Goal: Task Accomplishment & Management: Manage account settings

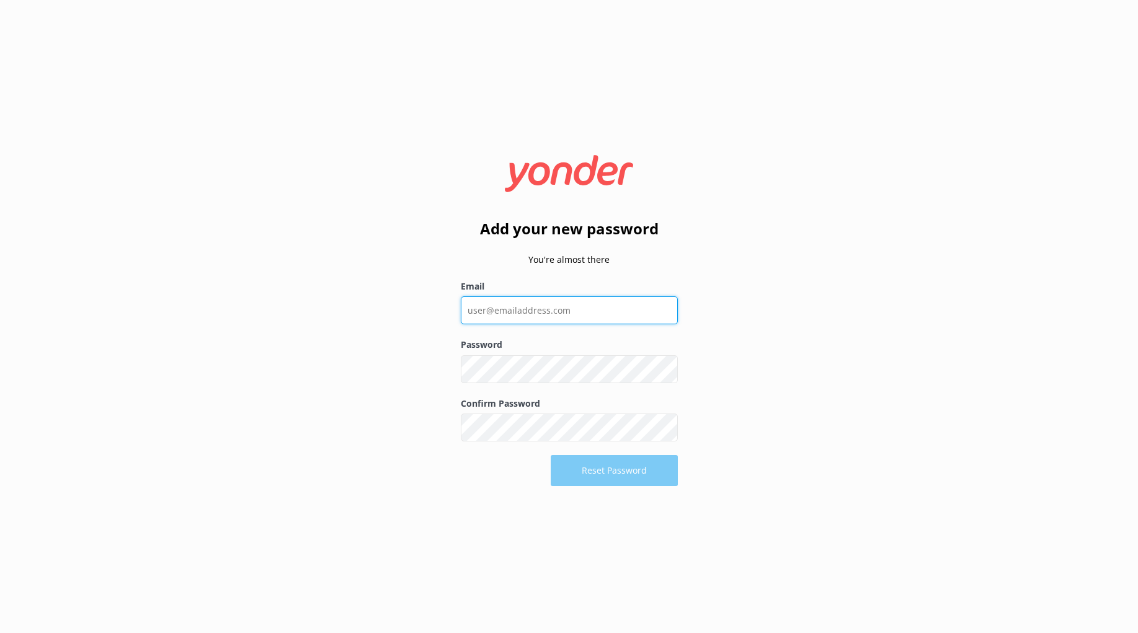
click at [589, 312] on input "Email" at bounding box center [569, 310] width 217 height 28
type input "[EMAIL_ADDRESS][DOMAIN_NAME]"
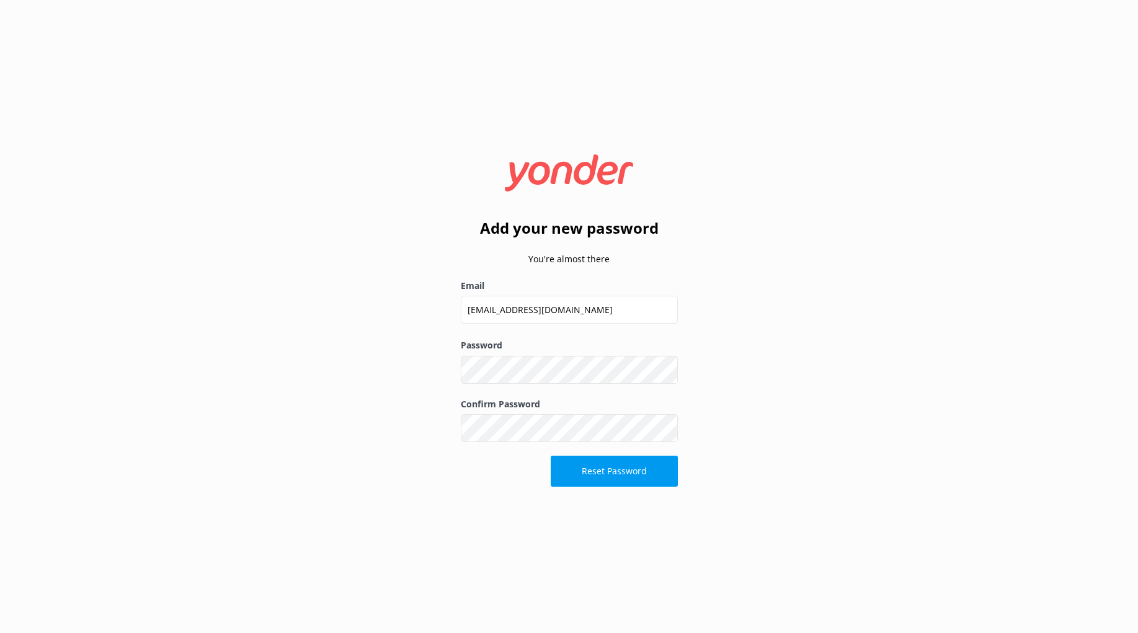
click at [624, 475] on button "Reset Password" at bounding box center [614, 471] width 127 height 31
